Goal: Transaction & Acquisition: Download file/media

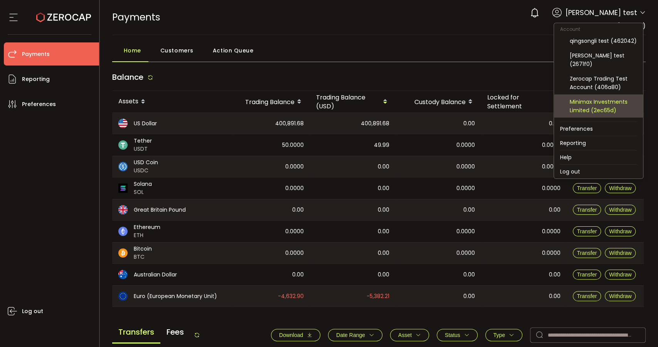
click at [613, 104] on div "Minimax Investments Limited (2ec65d)" at bounding box center [603, 106] width 67 height 17
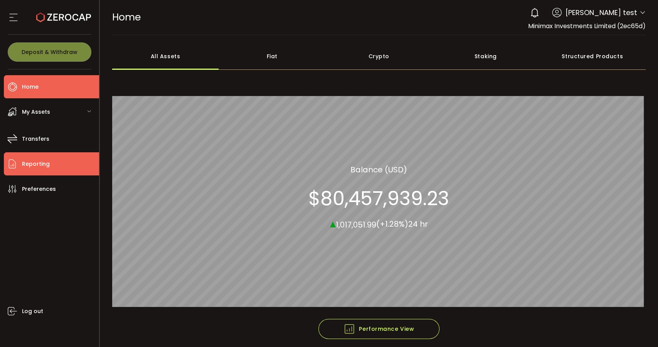
click at [45, 164] on span "Reporting" at bounding box center [36, 163] width 28 height 11
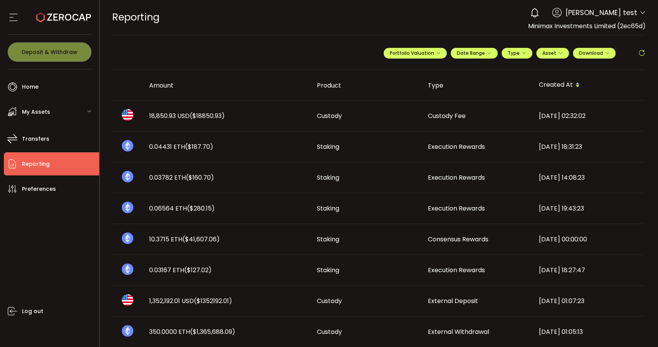
click at [396, 116] on div "Custody" at bounding box center [366, 115] width 111 height 9
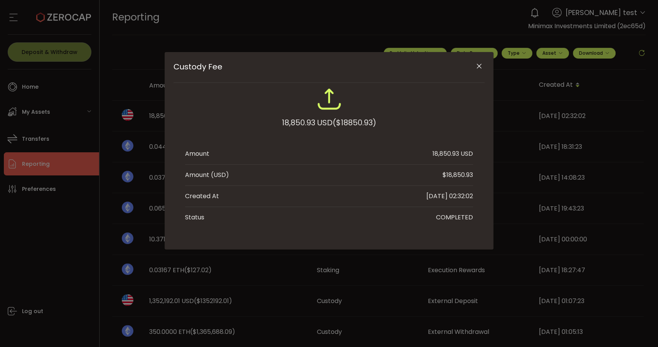
click at [478, 67] on icon "Close" at bounding box center [479, 66] width 8 height 8
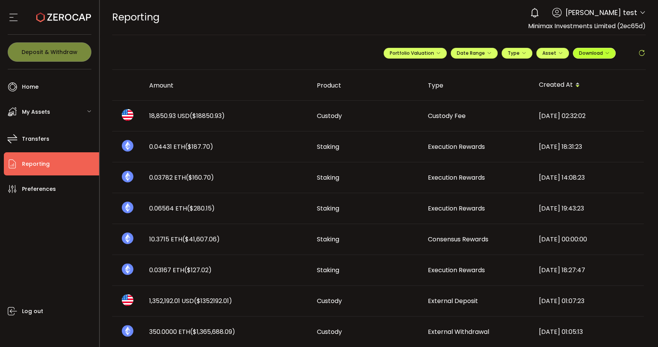
click at [605, 50] on span "Download" at bounding box center [594, 53] width 30 height 7
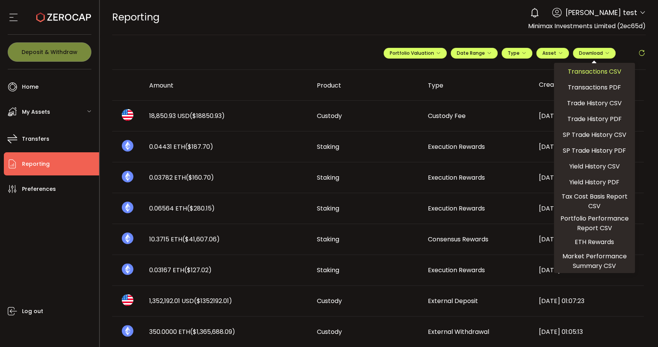
click at [606, 70] on span "Transactions CSV" at bounding box center [595, 72] width 54 height 10
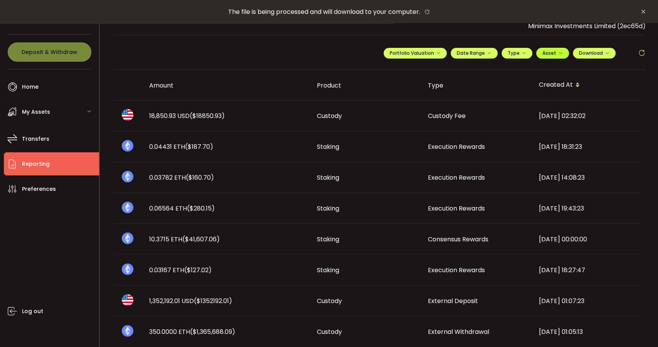
click at [558, 56] on span "Asset" at bounding box center [552, 53] width 20 height 7
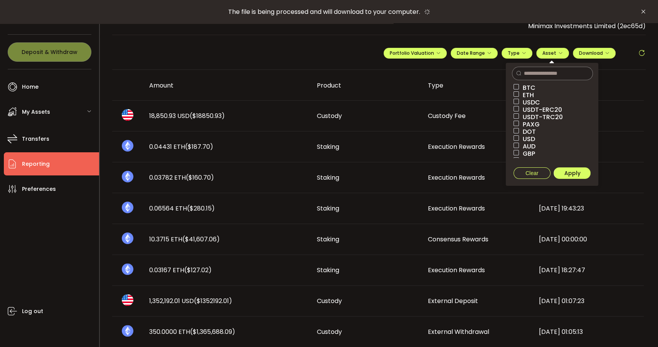
click at [531, 138] on span "USD" at bounding box center [527, 138] width 16 height 7
click at [574, 169] on span "Apply" at bounding box center [572, 173] width 16 height 8
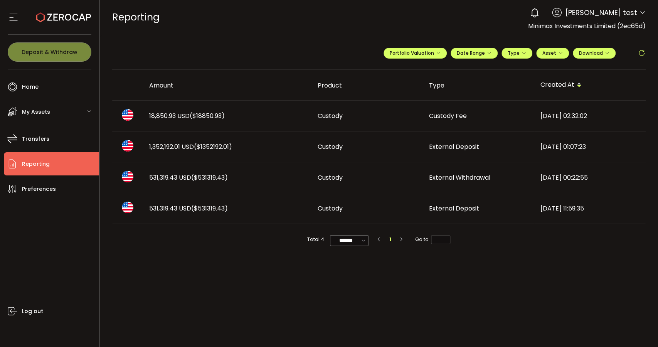
click at [633, 26] on span "Minimax Investments Limited (2ec65d)" at bounding box center [587, 26] width 118 height 9
copy span "2ec65d"
